Goal: Task Accomplishment & Management: Manage account settings

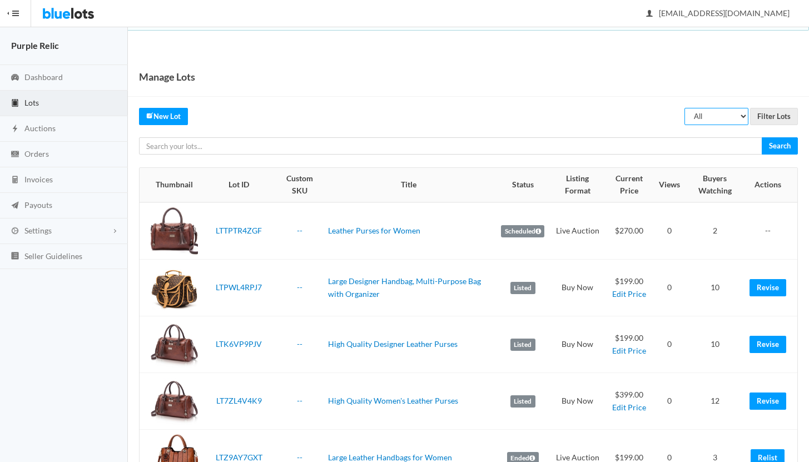
click at [713, 117] on select "All Draft Unreviewed Rejected Scheduled Listed Sold Ended" at bounding box center [716, 116] width 64 height 17
select select "ended"
click at [685, 108] on select "All Draft Unreviewed Rejected Scheduled Listed Sold Ended" at bounding box center [716, 116] width 64 height 17
click at [777, 112] on input "Filter Lots" at bounding box center [774, 116] width 48 height 17
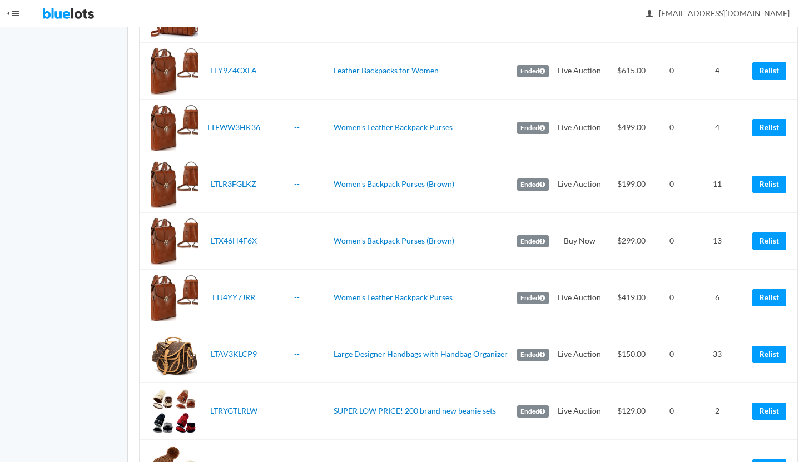
scroll to position [614, 0]
click at [765, 351] on link "Relist" at bounding box center [769, 353] width 34 height 17
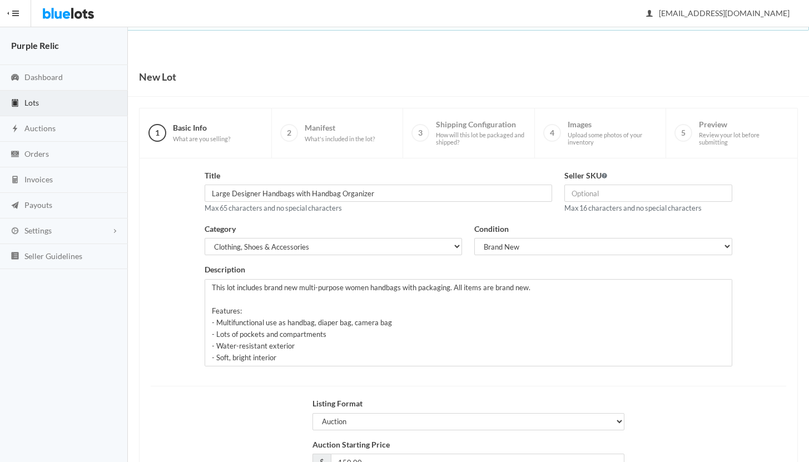
scroll to position [94, 0]
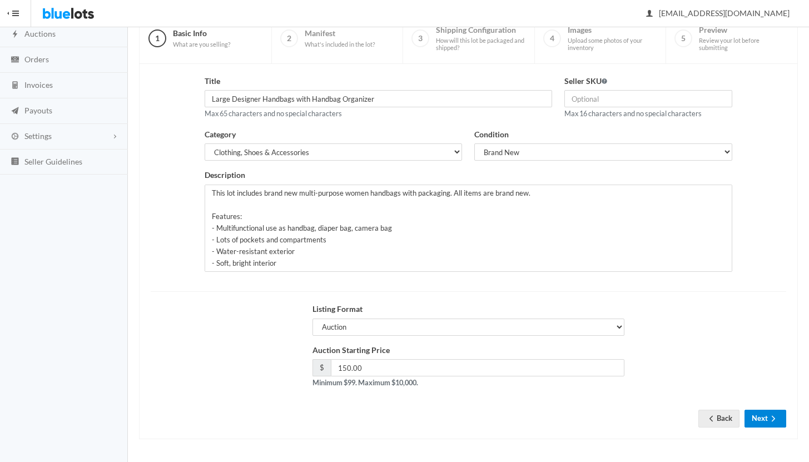
click at [750, 419] on button "Next" at bounding box center [765, 418] width 42 height 17
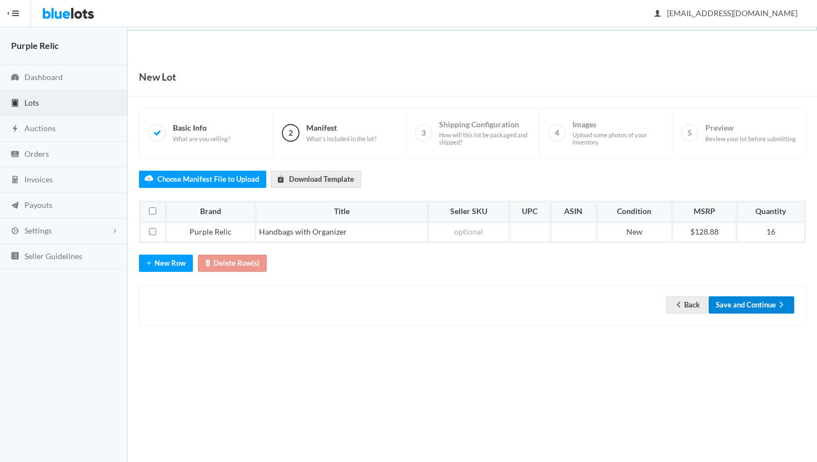
click at [765, 307] on button "Save and Continue" at bounding box center [752, 304] width 86 height 17
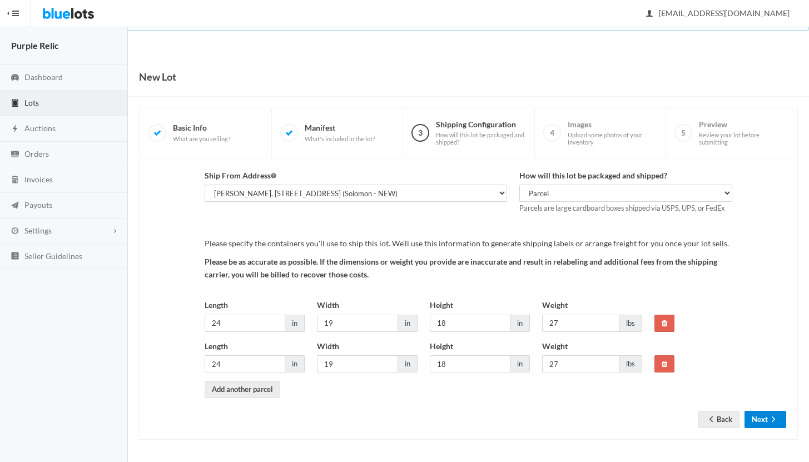
click at [755, 421] on button "Next" at bounding box center [765, 419] width 42 height 17
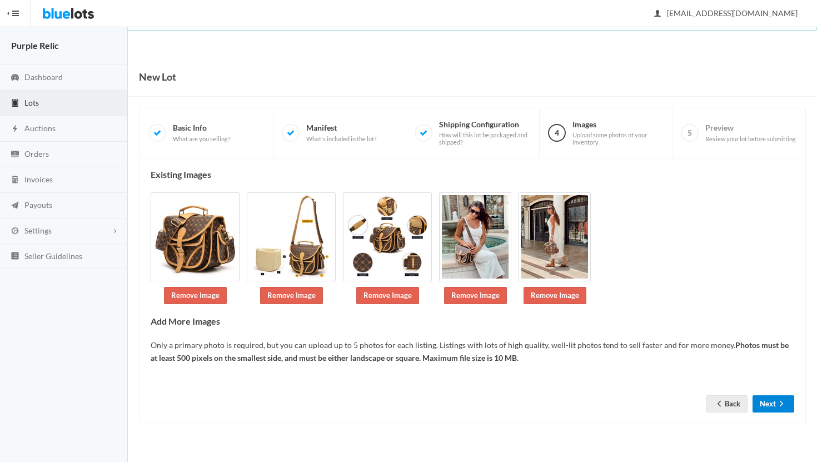
click at [763, 407] on button "Next" at bounding box center [774, 403] width 42 height 17
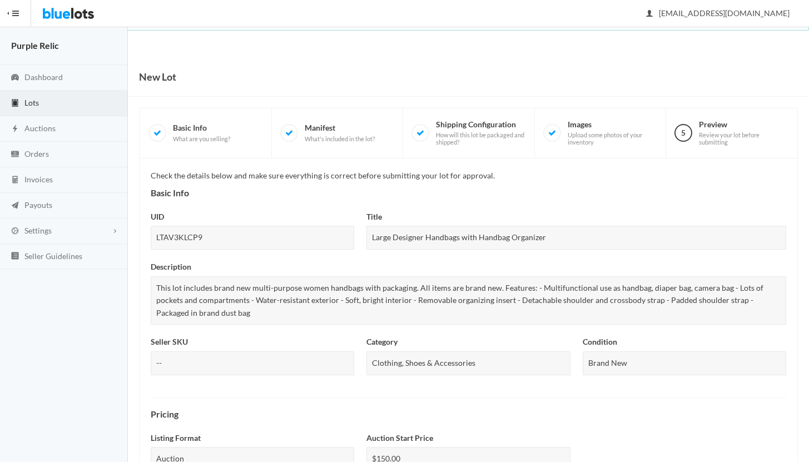
scroll to position [406, 0]
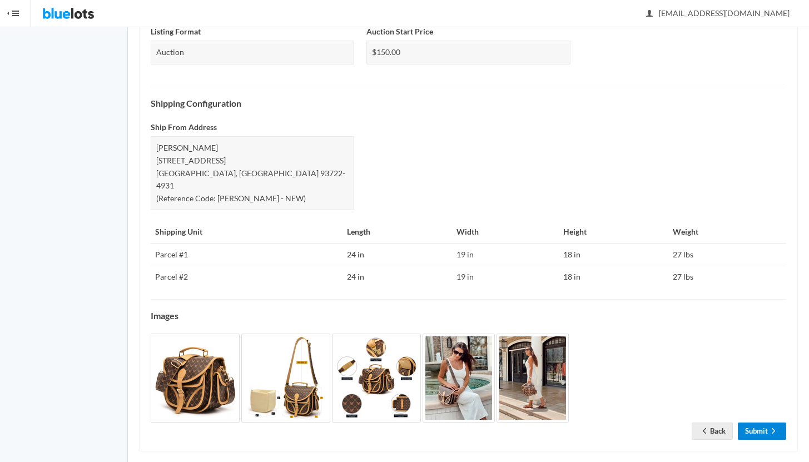
click at [759, 422] on link "Submit" at bounding box center [762, 430] width 48 height 17
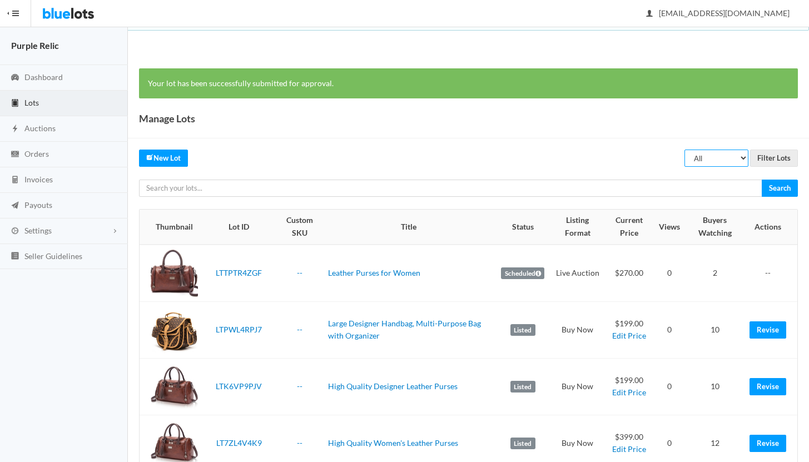
click at [707, 159] on select "All Draft Unreviewed Rejected Scheduled Listed Sold Ended" at bounding box center [716, 158] width 64 height 17
select select "ended"
click at [685, 150] on select "All Draft Unreviewed Rejected Scheduled Listed Sold Ended" at bounding box center [716, 158] width 64 height 17
click at [771, 162] on input "Filter Lots" at bounding box center [774, 158] width 48 height 17
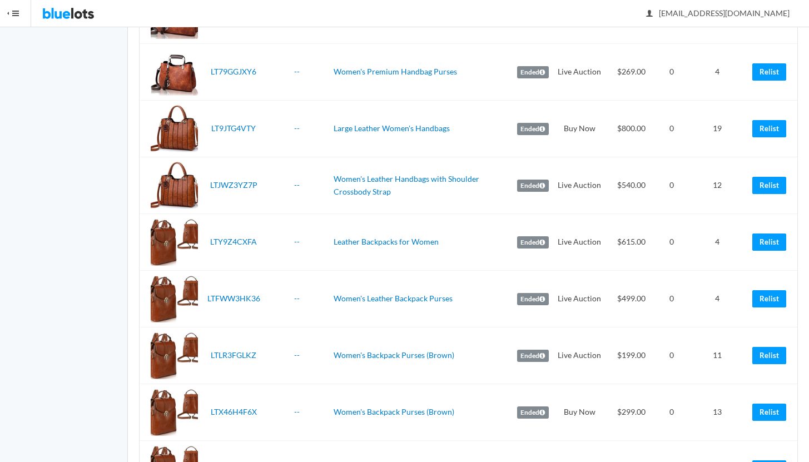
scroll to position [460, 0]
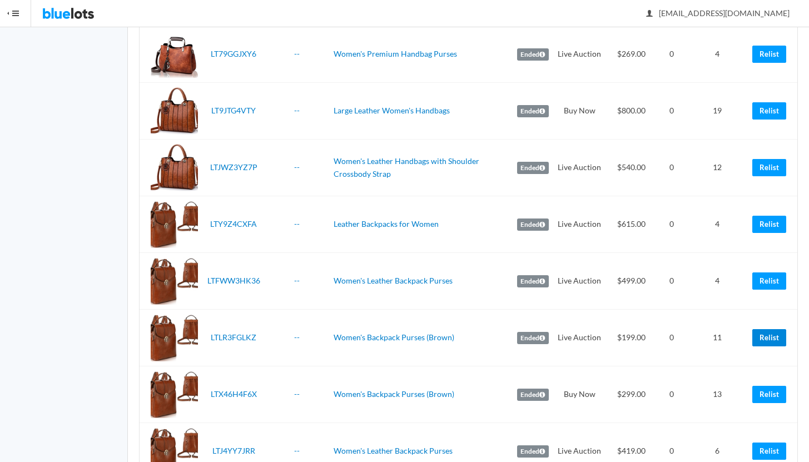
click at [769, 338] on link "Relist" at bounding box center [769, 337] width 34 height 17
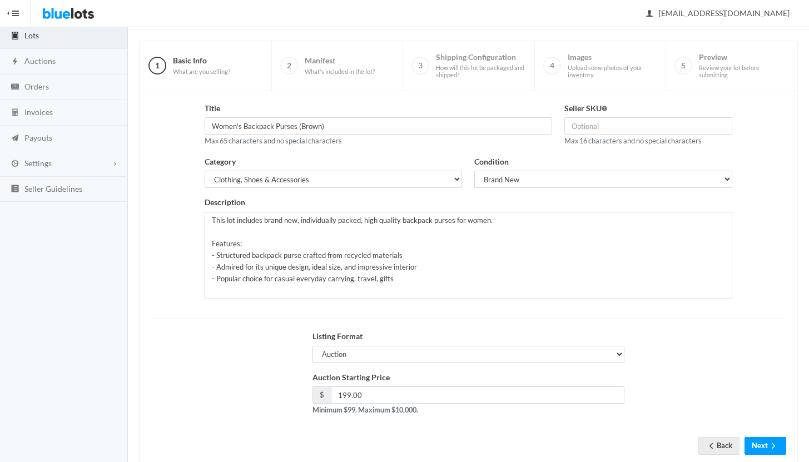
scroll to position [94, 0]
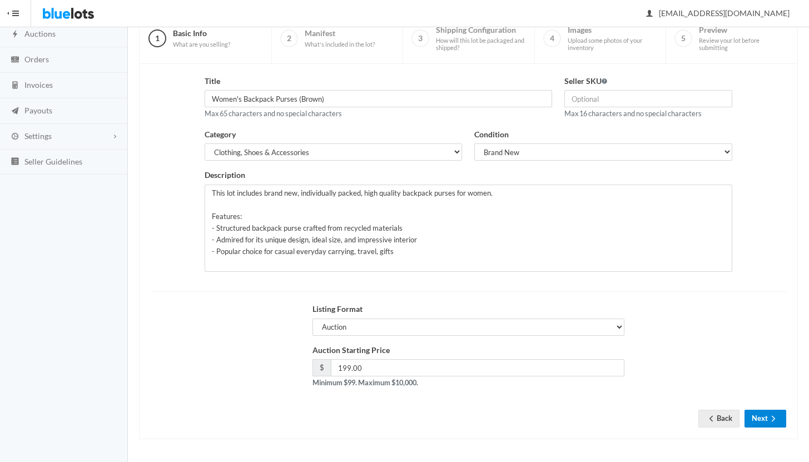
click at [770, 418] on icon "arrow forward" at bounding box center [773, 418] width 11 height 9
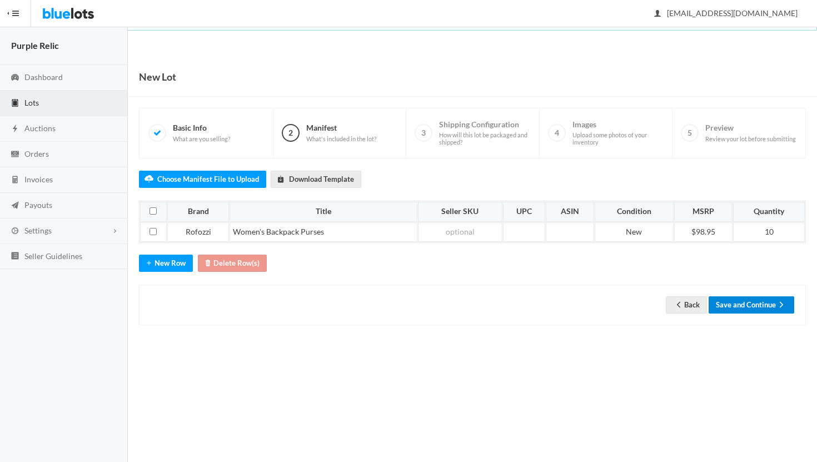
click at [749, 305] on button "Save and Continue" at bounding box center [752, 304] width 86 height 17
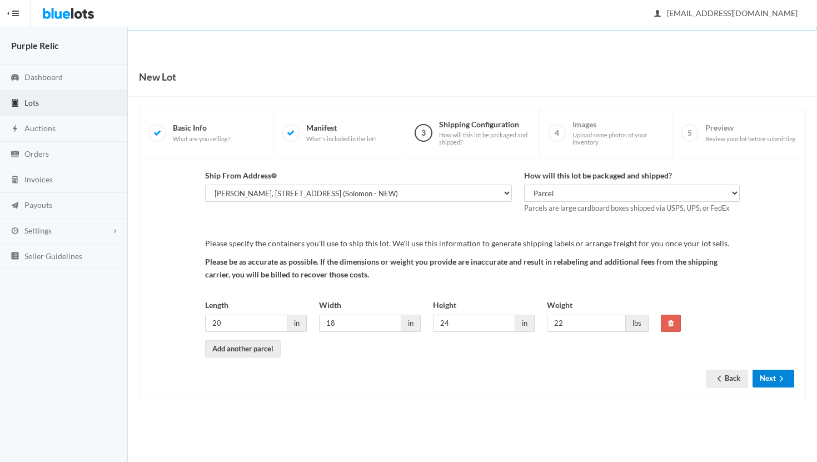
click at [776, 378] on icon "arrow forward" at bounding box center [781, 378] width 11 height 9
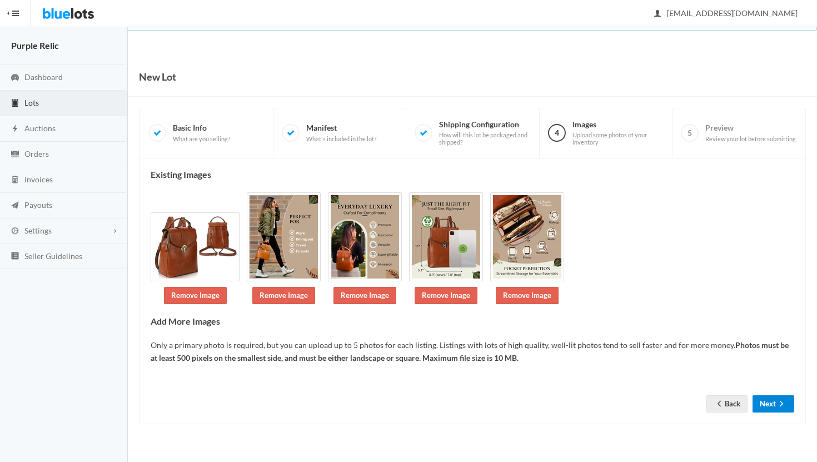
click at [776, 403] on icon "arrow forward" at bounding box center [781, 403] width 11 height 9
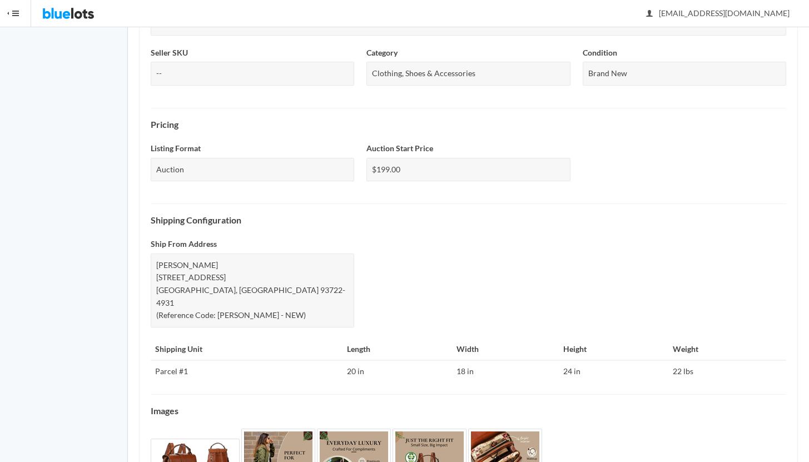
scroll to position [372, 0]
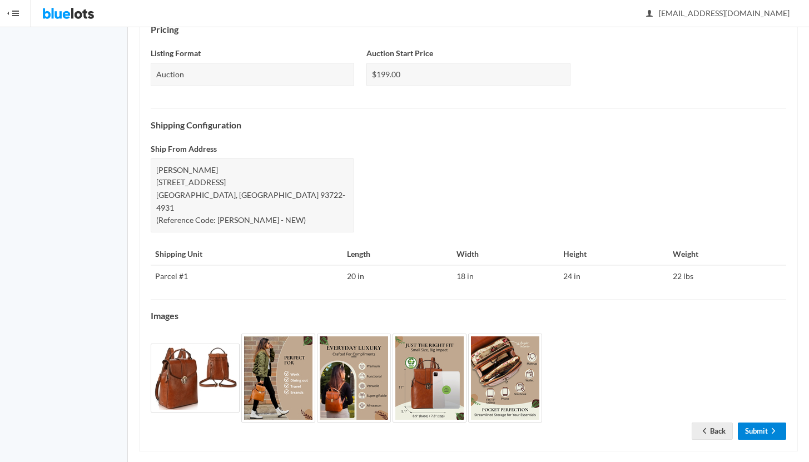
click at [769, 426] on icon "arrow forward" at bounding box center [773, 430] width 11 height 9
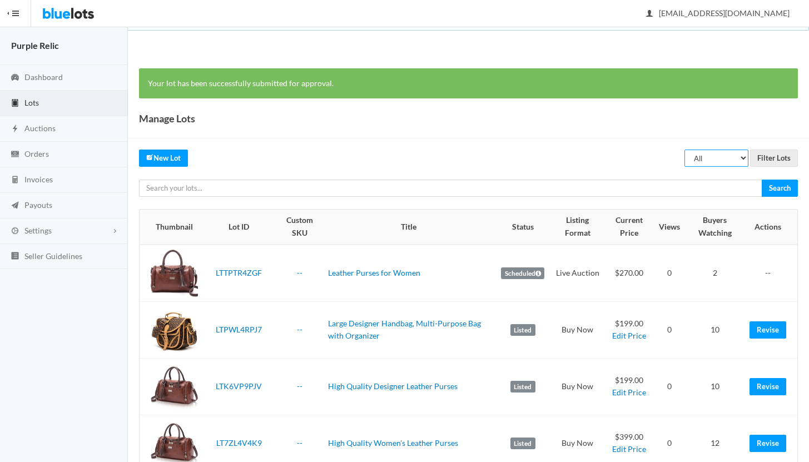
click at [711, 158] on select "All Draft Unreviewed Rejected Scheduled Listed Sold Ended" at bounding box center [716, 158] width 64 height 17
select select "ended"
click at [685, 150] on select "All Draft Unreviewed Rejected Scheduled Listed Sold Ended" at bounding box center [716, 158] width 64 height 17
click at [764, 158] on input "Filter Lots" at bounding box center [774, 158] width 48 height 17
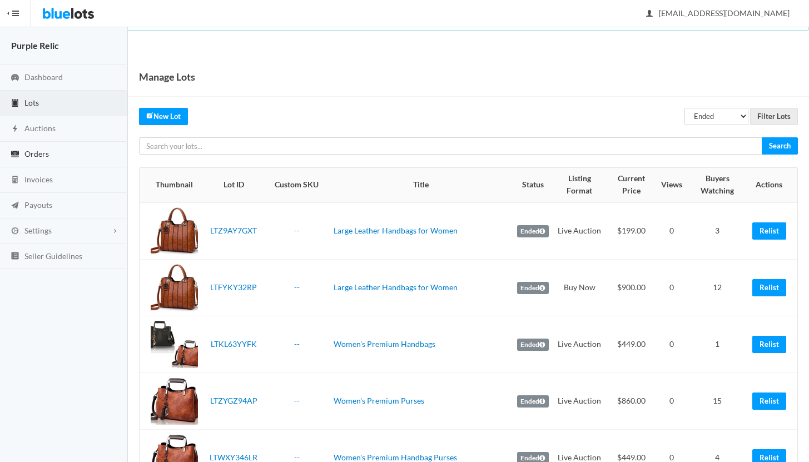
click at [36, 153] on span "Orders" at bounding box center [36, 153] width 24 height 9
